Goal: Information Seeking & Learning: Learn about a topic

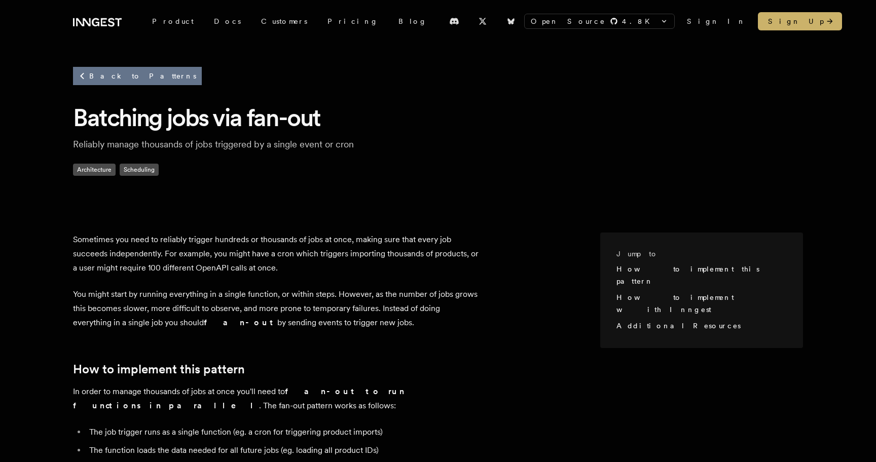
click at [132, 85] on link "Back to Patterns" at bounding box center [137, 76] width 129 height 18
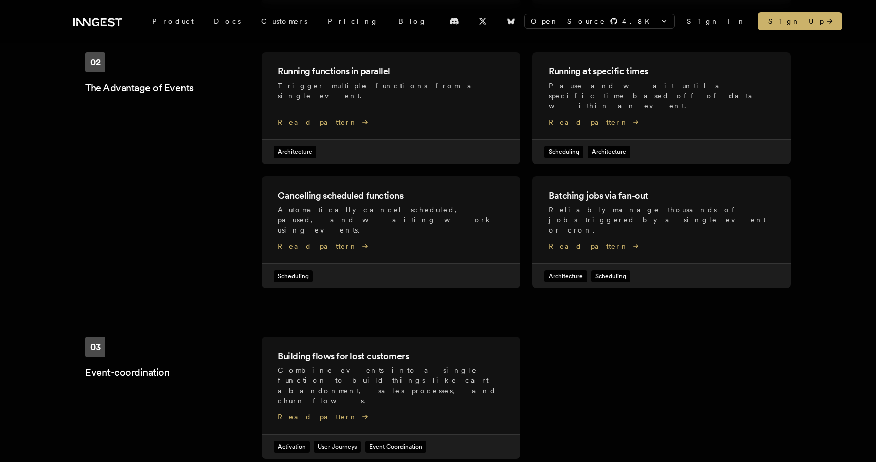
scroll to position [467, 0]
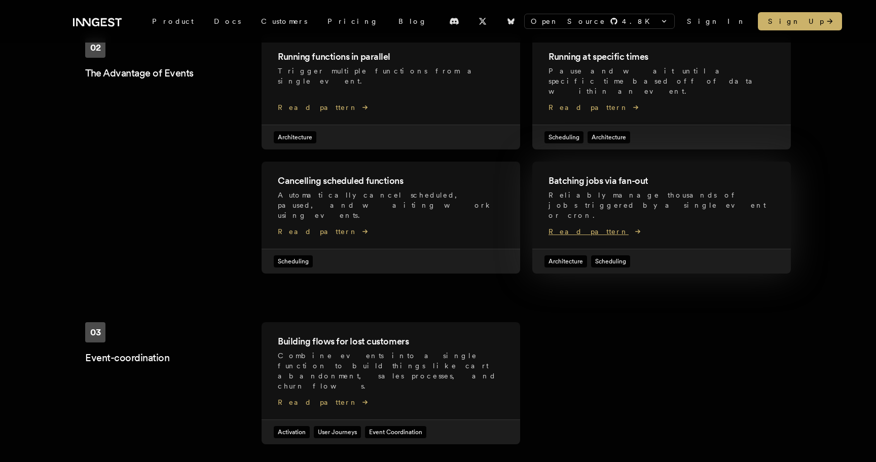
click at [585, 174] on h2 "Batching jobs via fan-out" at bounding box center [662, 181] width 226 height 14
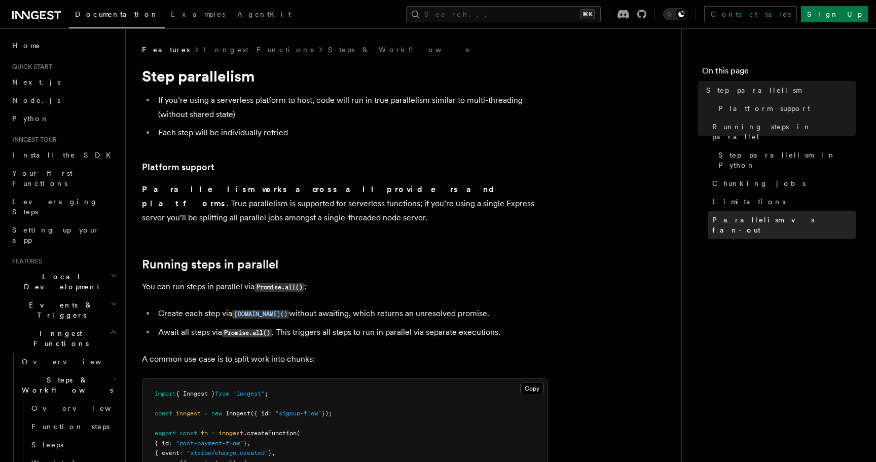
click at [752, 215] on span "Parallelism vs fan-out" at bounding box center [783, 225] width 143 height 20
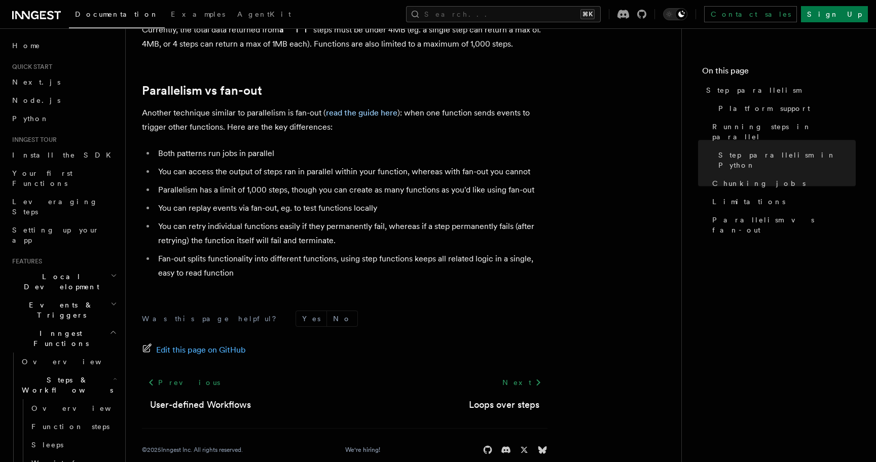
scroll to position [1830, 0]
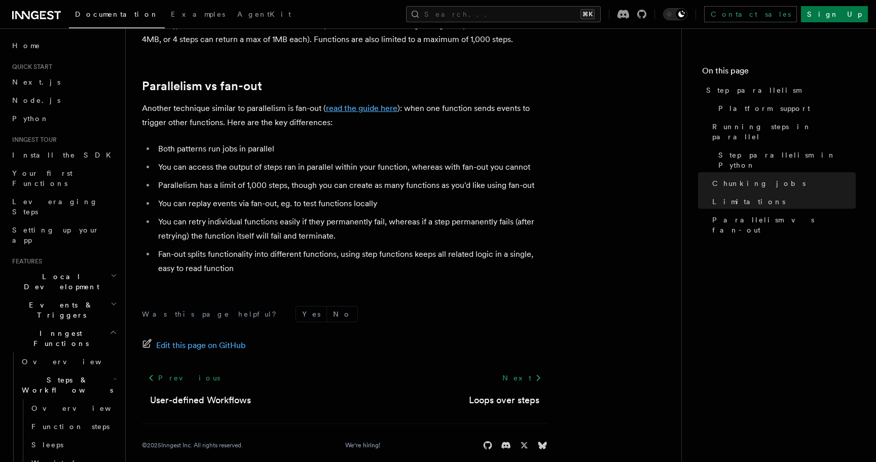
click at [336, 103] on link "read the guide here" at bounding box center [361, 108] width 71 height 10
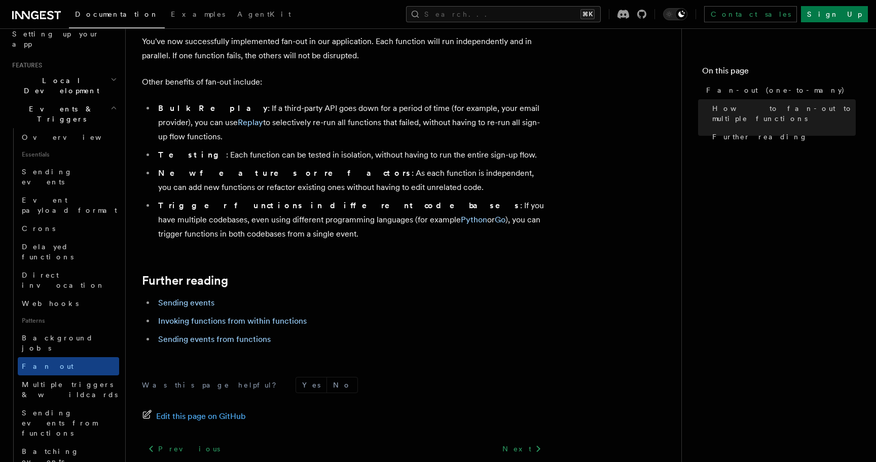
scroll to position [1289, 0]
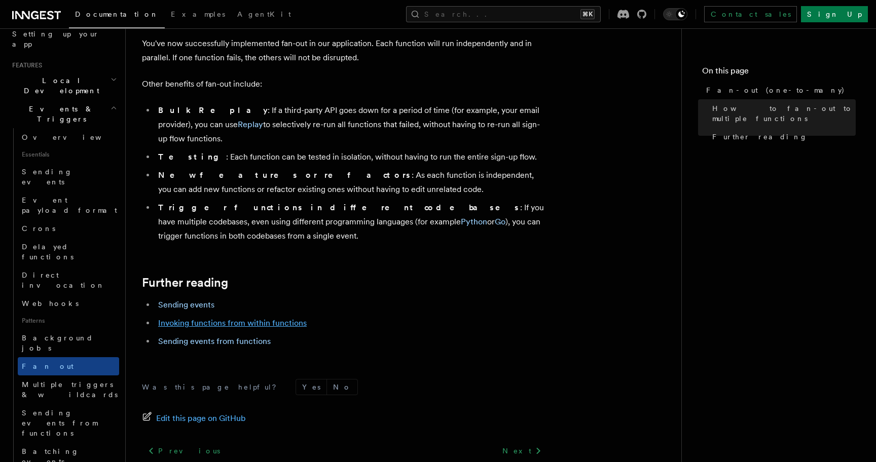
click at [248, 318] on link "Invoking functions from within functions" at bounding box center [232, 323] width 149 height 10
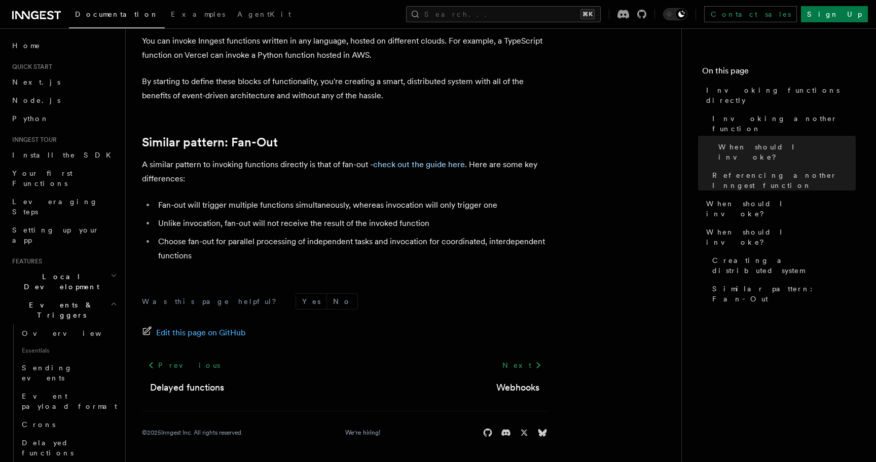
scroll to position [1367, 0]
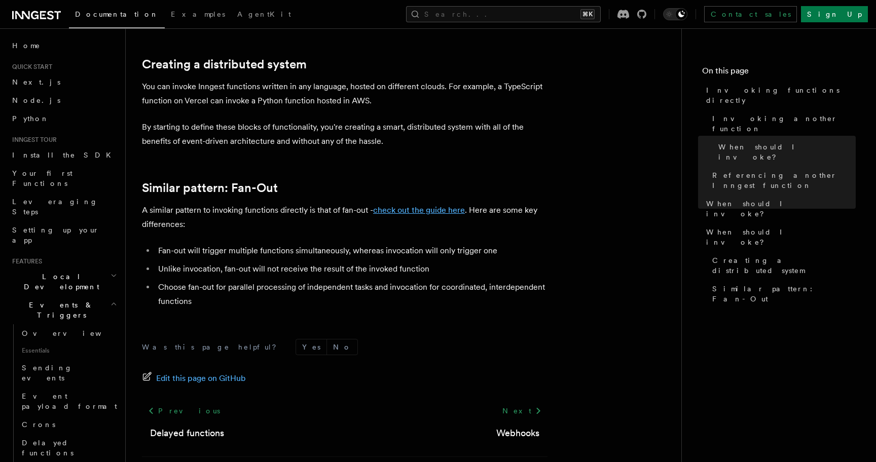
click at [413, 209] on link "check out the guide here" at bounding box center [419, 210] width 92 height 10
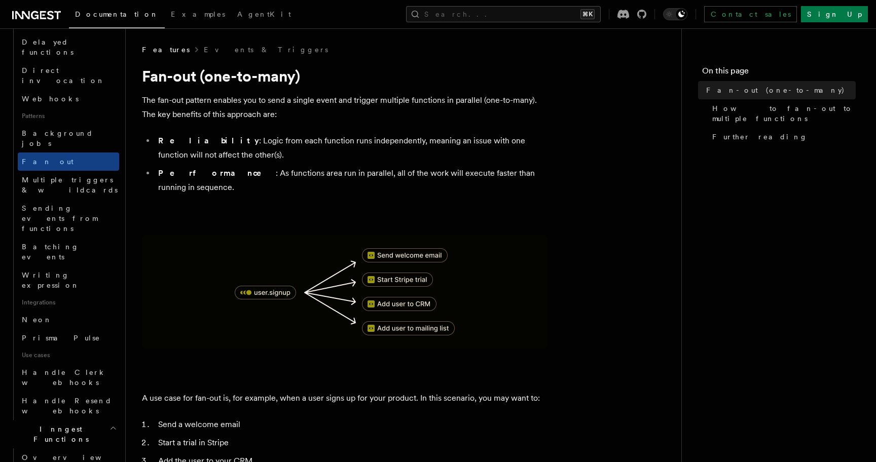
scroll to position [357, 0]
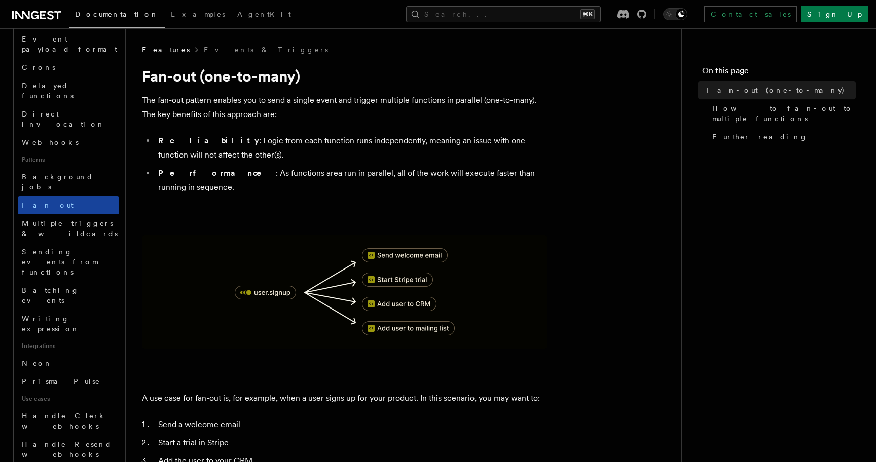
click at [61, 196] on link "Fan out" at bounding box center [68, 205] width 101 height 18
click at [549, 22] on button "Search... ⌘K" at bounding box center [503, 14] width 195 height 16
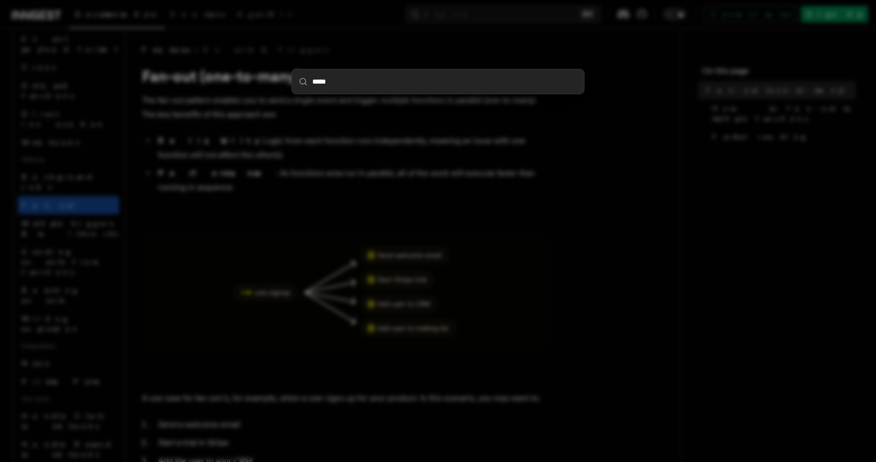
type input "******"
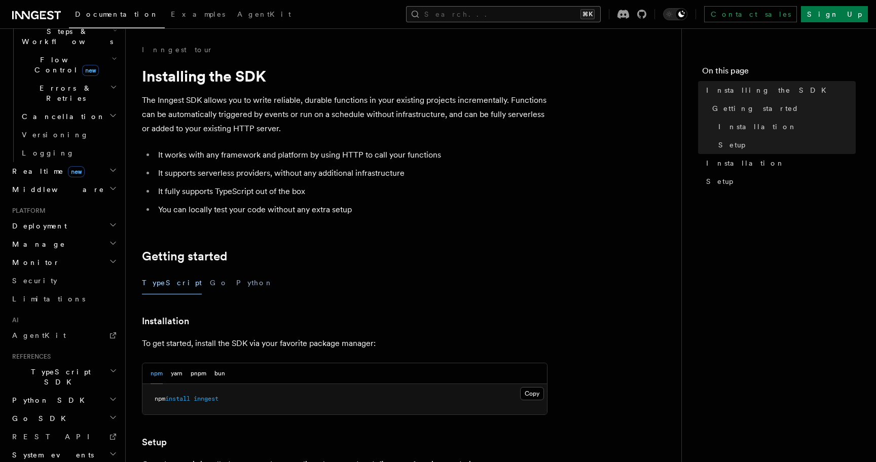
click at [516, 22] on button "Search... ⌘K" at bounding box center [503, 14] width 195 height 16
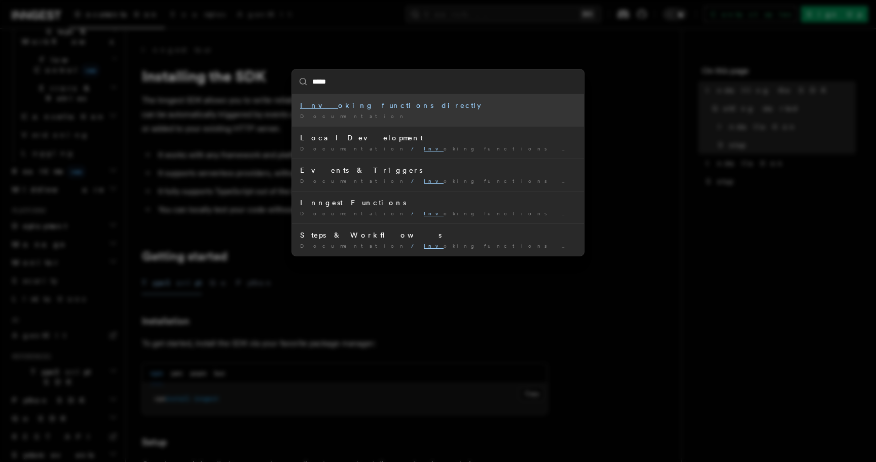
type input "******"
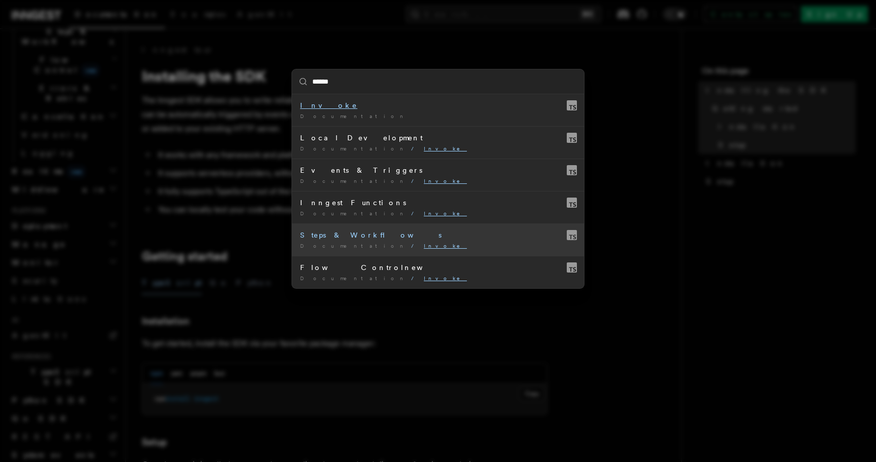
click at [335, 238] on div "Steps & Workflows" at bounding box center [438, 235] width 276 height 10
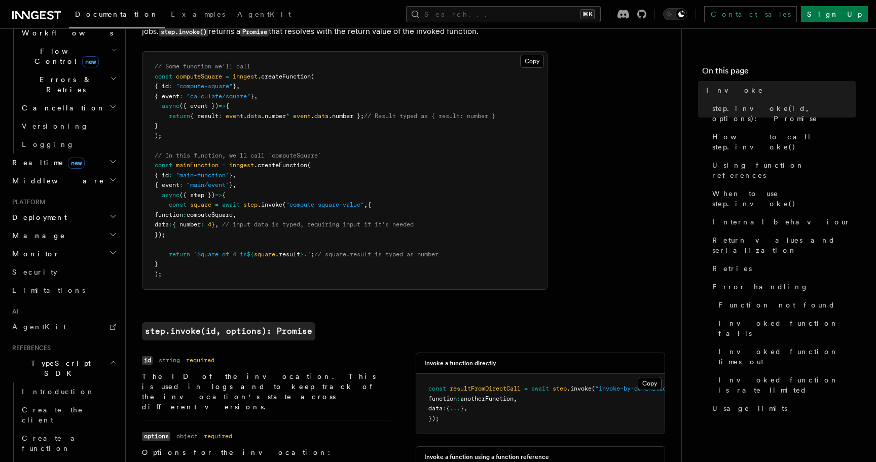
scroll to position [325, 0]
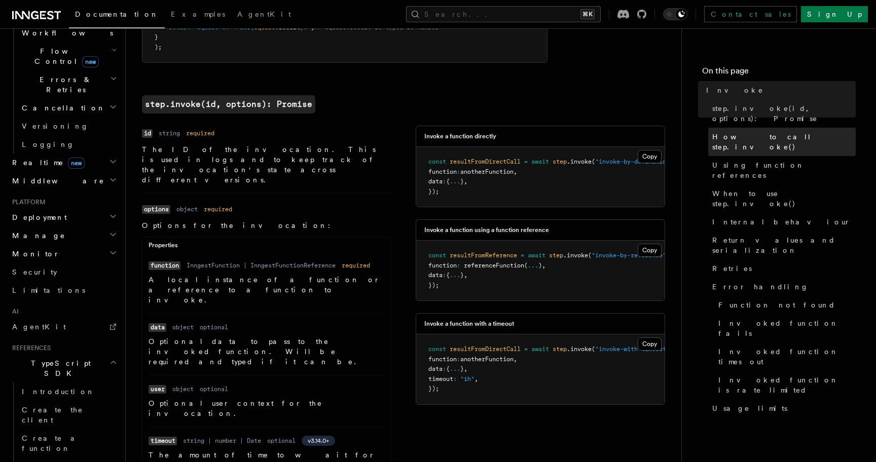
click at [770, 128] on link "How to call step.invoke()" at bounding box center [782, 142] width 148 height 28
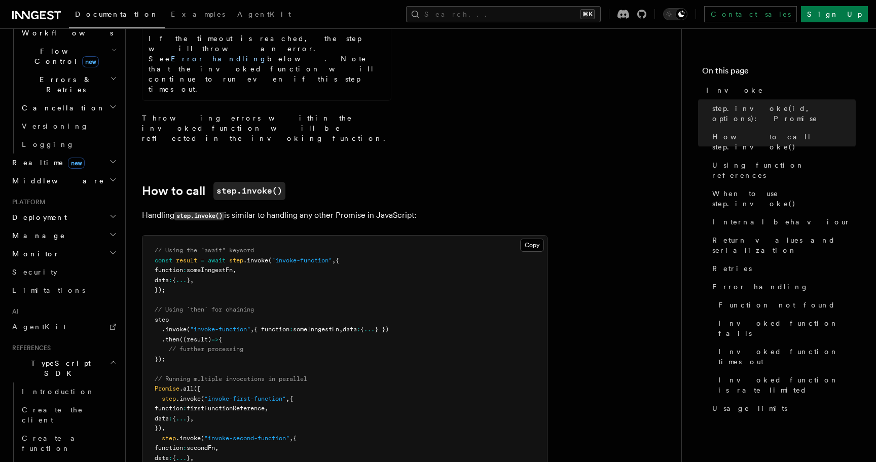
scroll to position [828, 0]
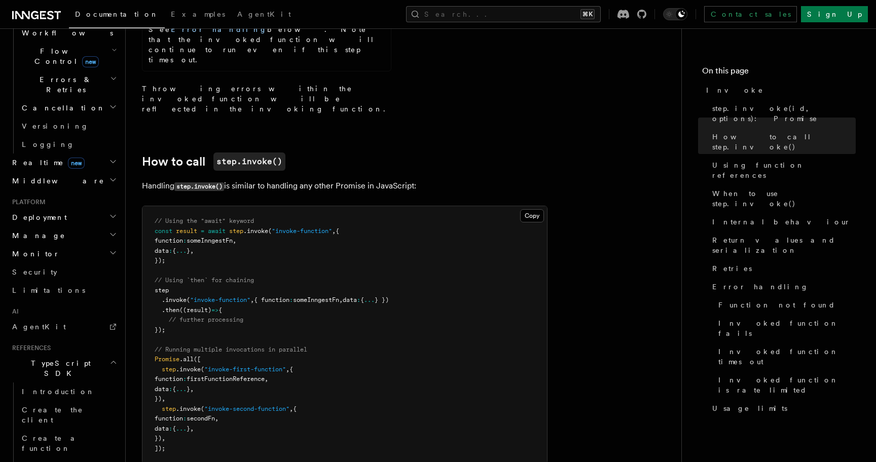
scroll to position [806, 0]
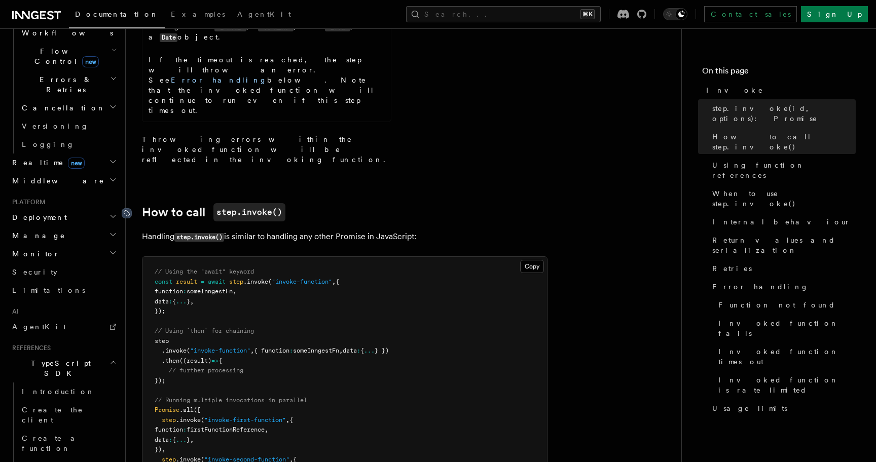
click at [130, 208] on icon at bounding box center [127, 213] width 10 height 10
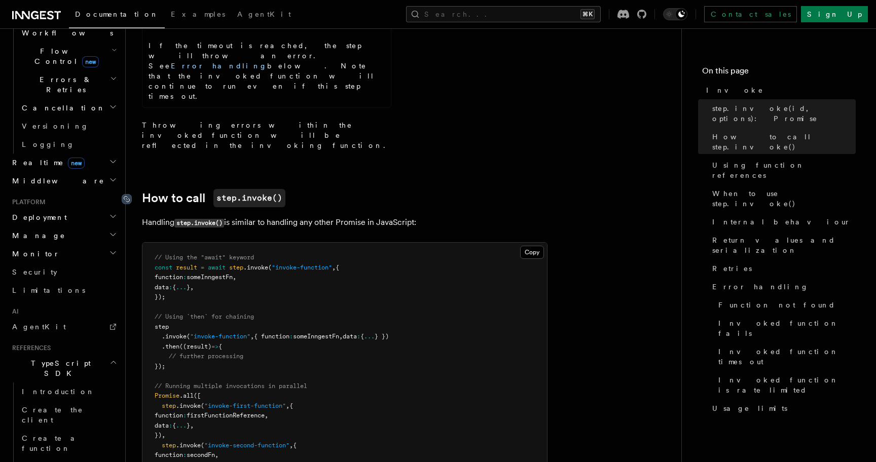
scroll to position [828, 0]
